Goal: Check status: Check status

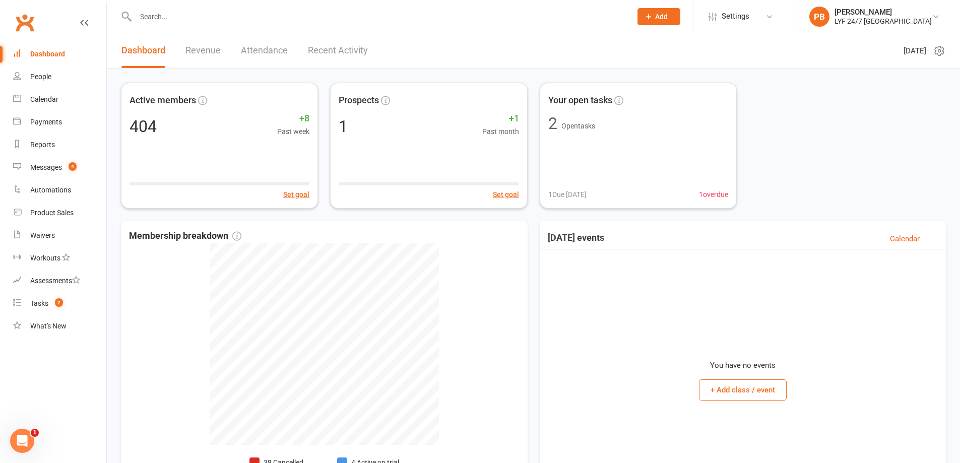
click at [270, 25] on div at bounding box center [372, 16] width 503 height 33
click at [283, 24] on div at bounding box center [372, 16] width 503 height 33
click at [164, 14] on input "text" at bounding box center [378, 17] width 492 height 14
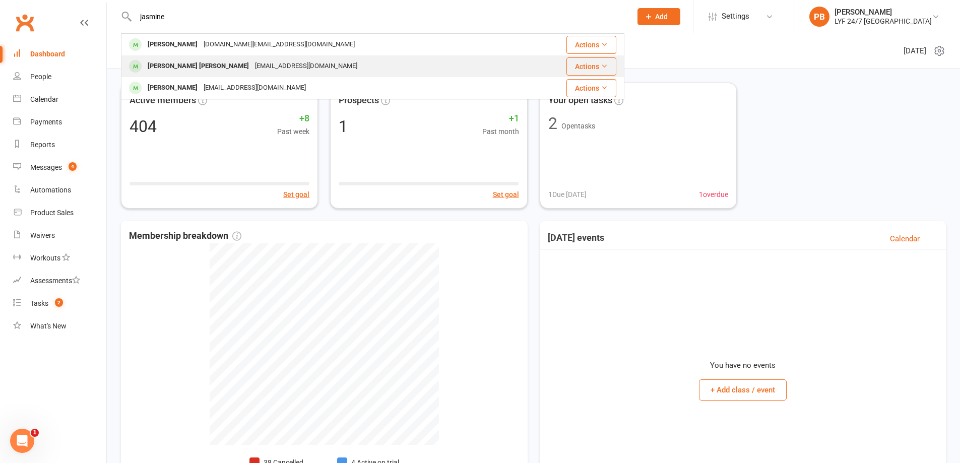
type input "jasmine"
click at [252, 66] on div "[EMAIL_ADDRESS][DOMAIN_NAME]" at bounding box center [306, 66] width 108 height 15
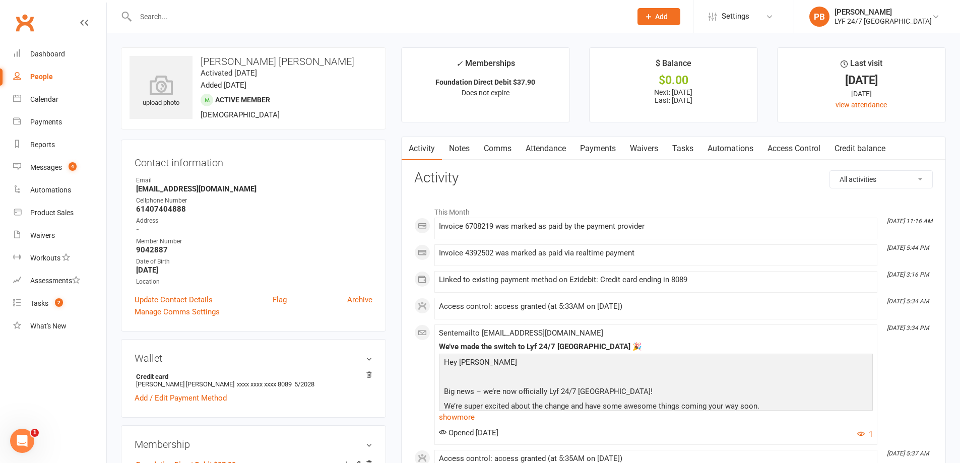
click at [792, 149] on link "Access Control" at bounding box center [793, 148] width 67 height 23
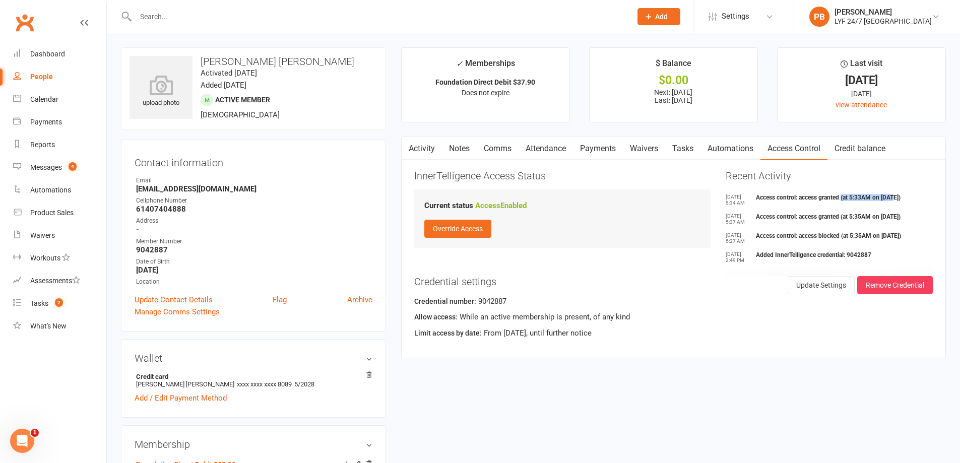
drag, startPoint x: 842, startPoint y: 199, endPoint x: 895, endPoint y: 200, distance: 52.9
click at [895, 200] on li "[DATE] 5:34 AM Access control: access granted (at 5:33AM on [DATE])" at bounding box center [828, 201] width 207 height 14
click at [827, 202] on li "[DATE] 5:34 AM Access control: access granted (at 5:33AM on [DATE])" at bounding box center [828, 201] width 207 height 14
click at [830, 241] on li "[DATE] 5:37 AM Access control: access blocked (at 5:35AM on [DATE])" at bounding box center [828, 239] width 207 height 14
click at [834, 220] on li "[DATE] 5:37 AM Access control: access granted (at 5:35AM on [DATE])" at bounding box center [828, 220] width 207 height 14
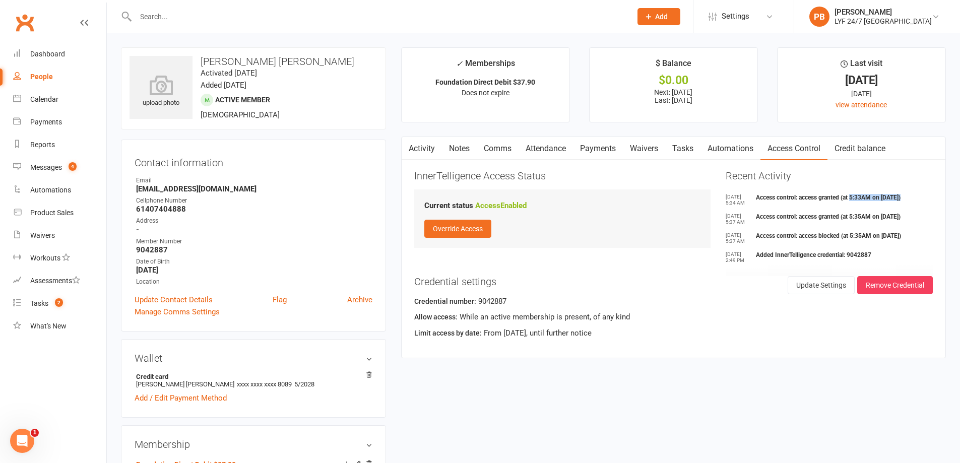
drag, startPoint x: 850, startPoint y: 198, endPoint x: 906, endPoint y: 196, distance: 55.9
click at [906, 196] on li "[DATE] 5:34 AM Access control: access granted (at 5:33AM on [DATE])" at bounding box center [828, 201] width 207 height 14
click at [858, 195] on li "[DATE] 5:34 AM Access control: access granted (at 5:33AM on [DATE])" at bounding box center [828, 201] width 207 height 14
drag, startPoint x: 924, startPoint y: 196, endPoint x: 820, endPoint y: 197, distance: 104.3
click at [820, 197] on li "[DATE] 5:34 AM Access control: access granted (at 5:33AM on [DATE])" at bounding box center [828, 201] width 207 height 14
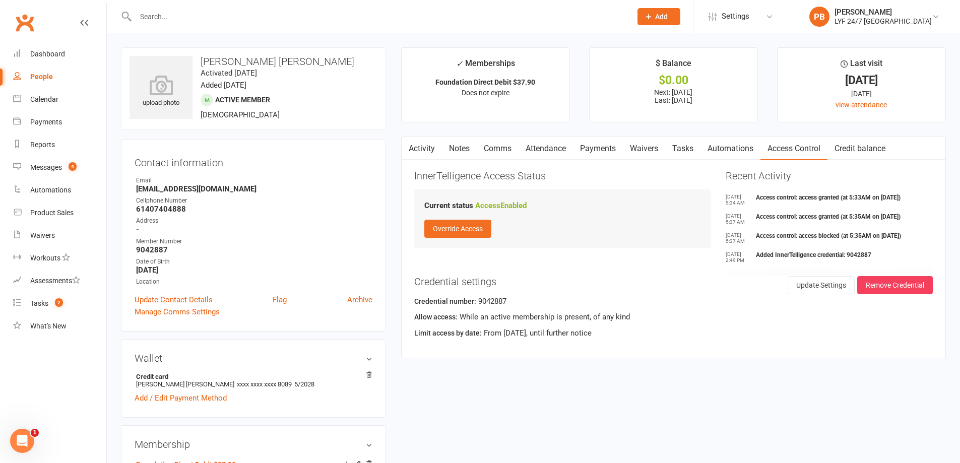
drag, startPoint x: 754, startPoint y: 199, endPoint x: 872, endPoint y: 199, distance: 118.9
click at [872, 199] on li "[DATE] 5:34 AM Access control: access granted (at 5:33AM on [DATE])" at bounding box center [828, 201] width 207 height 14
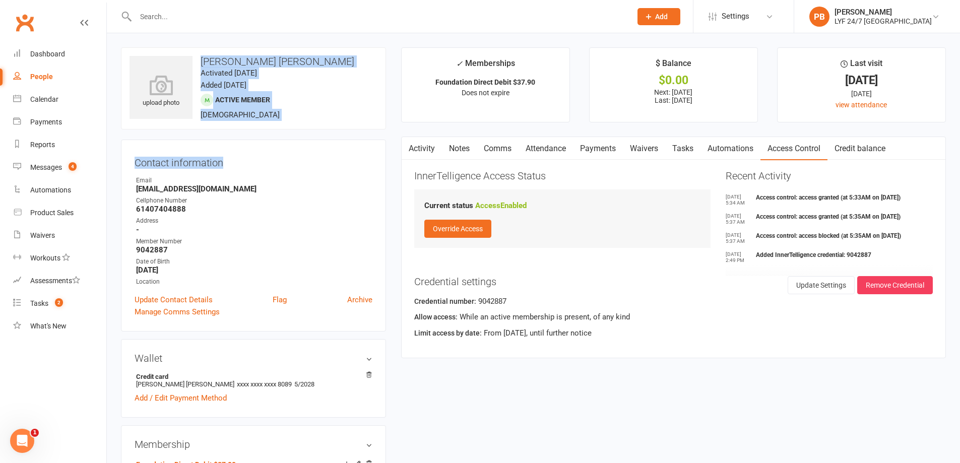
drag, startPoint x: 121, startPoint y: 44, endPoint x: 310, endPoint y: 139, distance: 210.6
click at [323, 161] on h3 "Contact information" at bounding box center [253, 160] width 238 height 15
click at [270, 109] on div "upload photo [PERSON_NAME] [PERSON_NAME] Activated [DATE] Added [DATE] Active m…" at bounding box center [253, 88] width 265 height 82
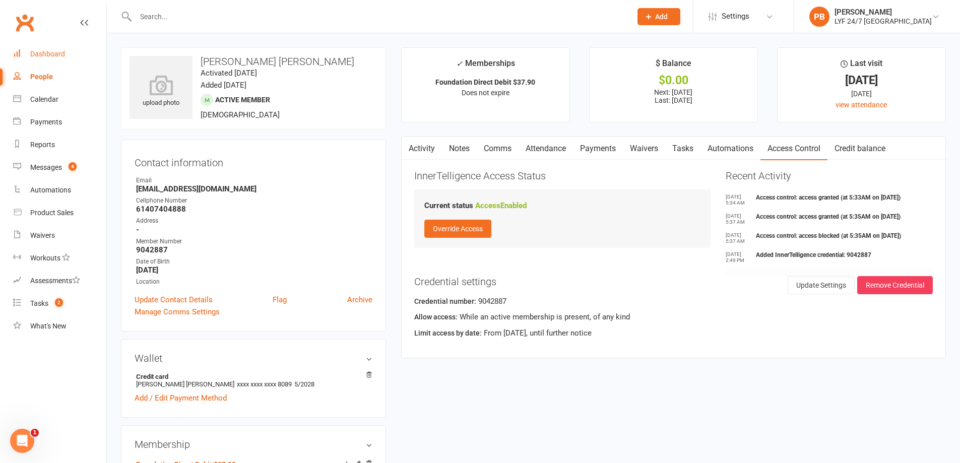
click at [45, 58] on div "Dashboard" at bounding box center [47, 54] width 35 height 8
